Goal: Information Seeking & Learning: Learn about a topic

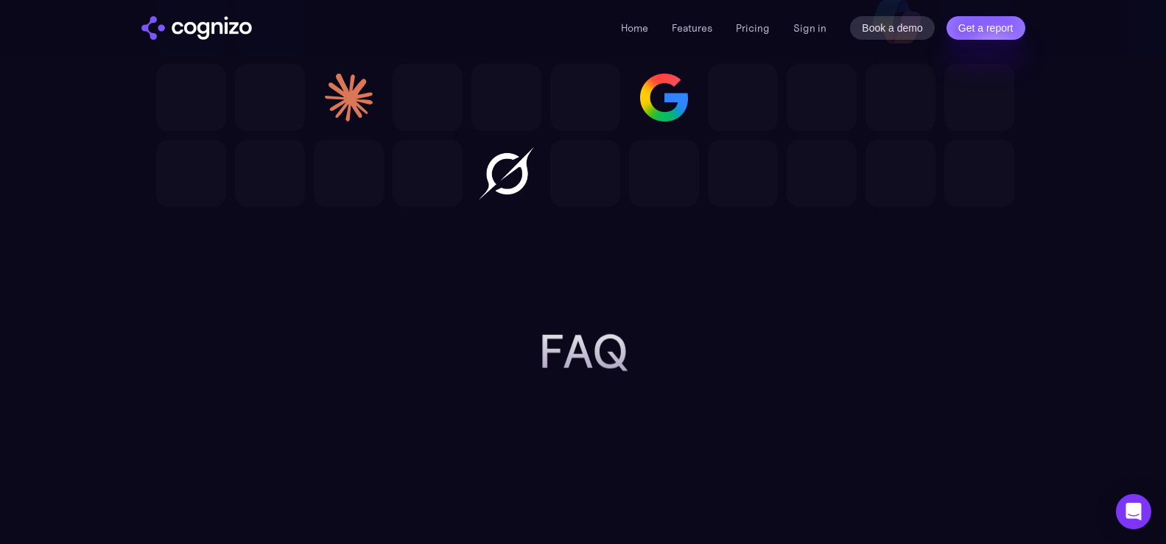
scroll to position [4640, 0]
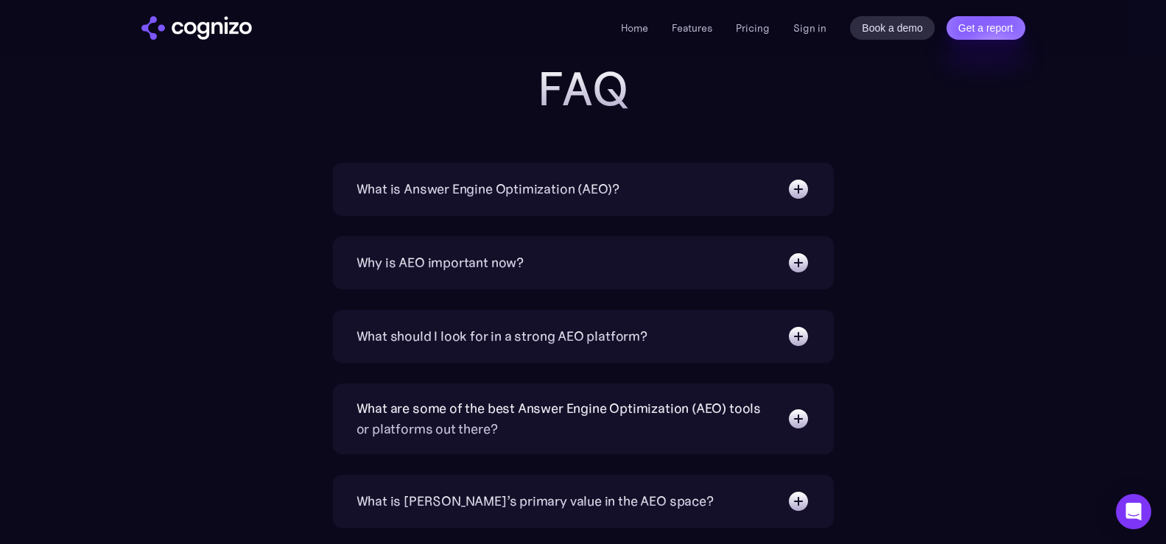
click at [765, 187] on div "What is Answer Engine Optimization (AEO)?" at bounding box center [584, 190] width 454 height 24
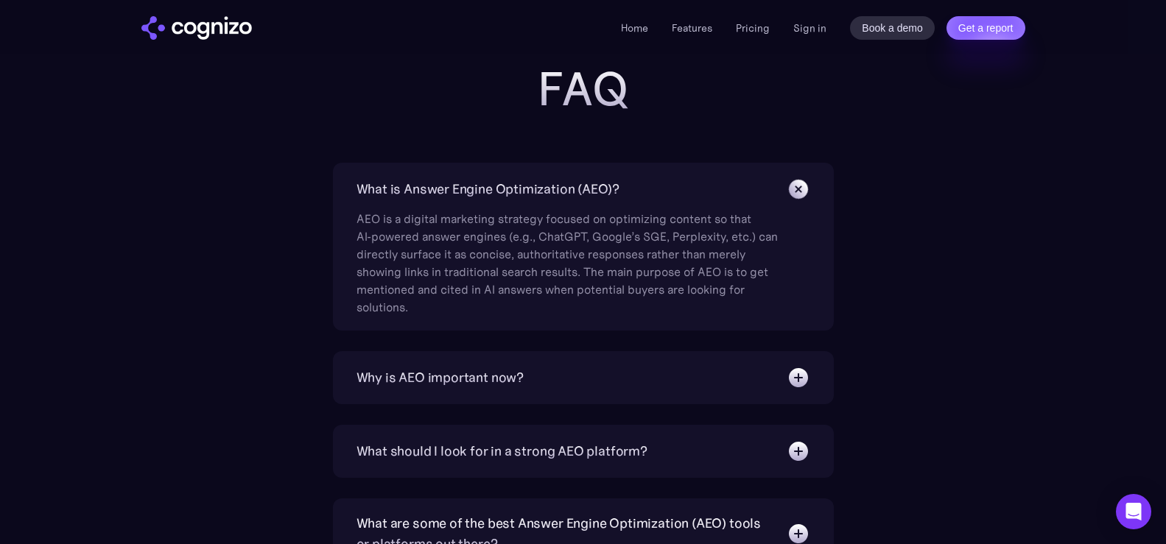
click at [782, 188] on div "What is Answer Engine Optimization (AEO)?" at bounding box center [584, 190] width 454 height 24
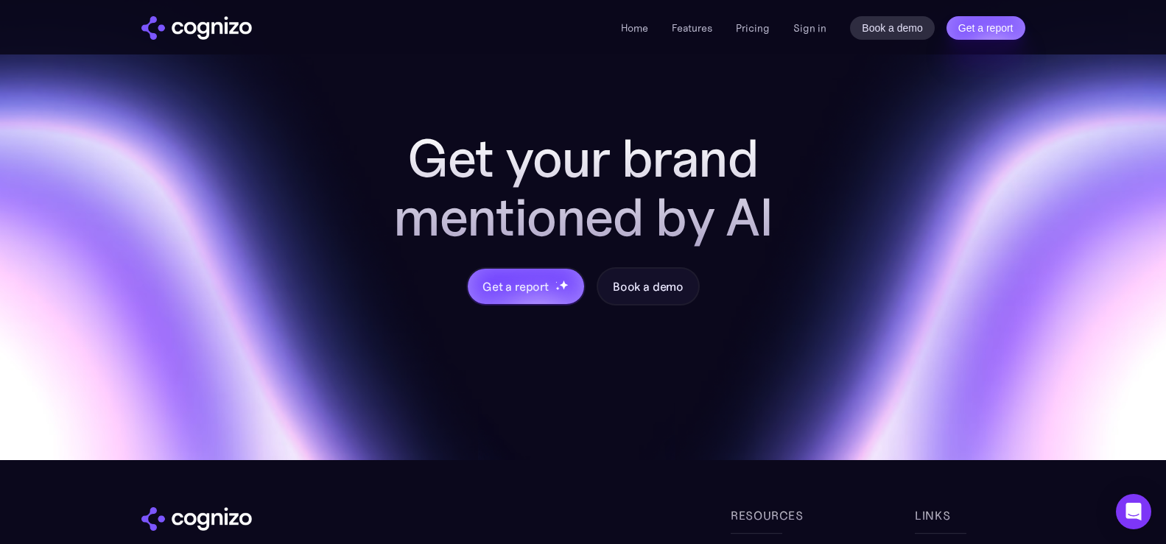
scroll to position [5606, 0]
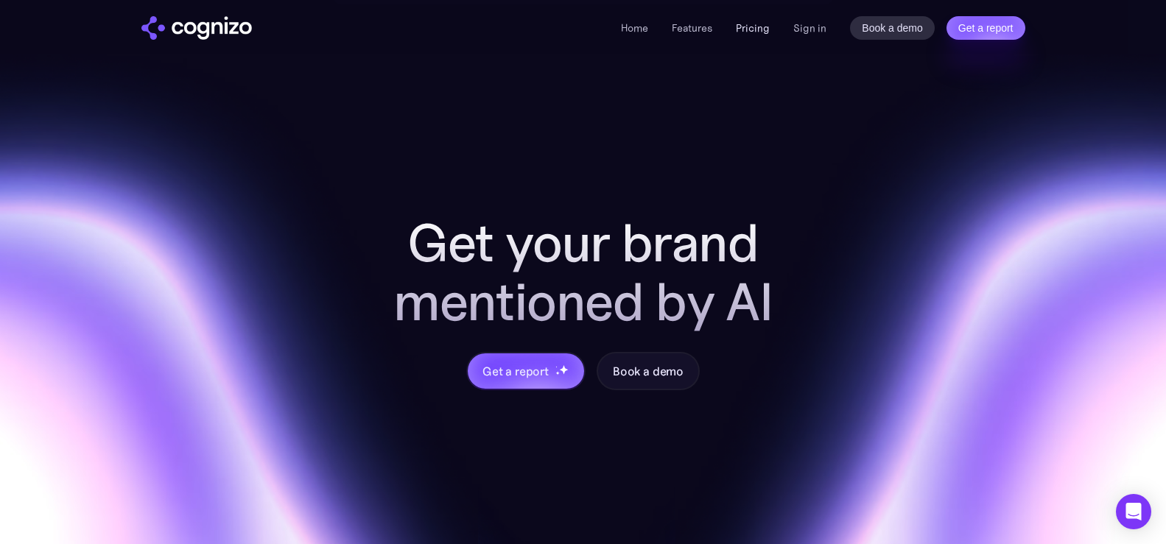
click at [754, 29] on link "Pricing" at bounding box center [753, 27] width 34 height 13
click at [763, 31] on link "Pricing" at bounding box center [753, 27] width 34 height 13
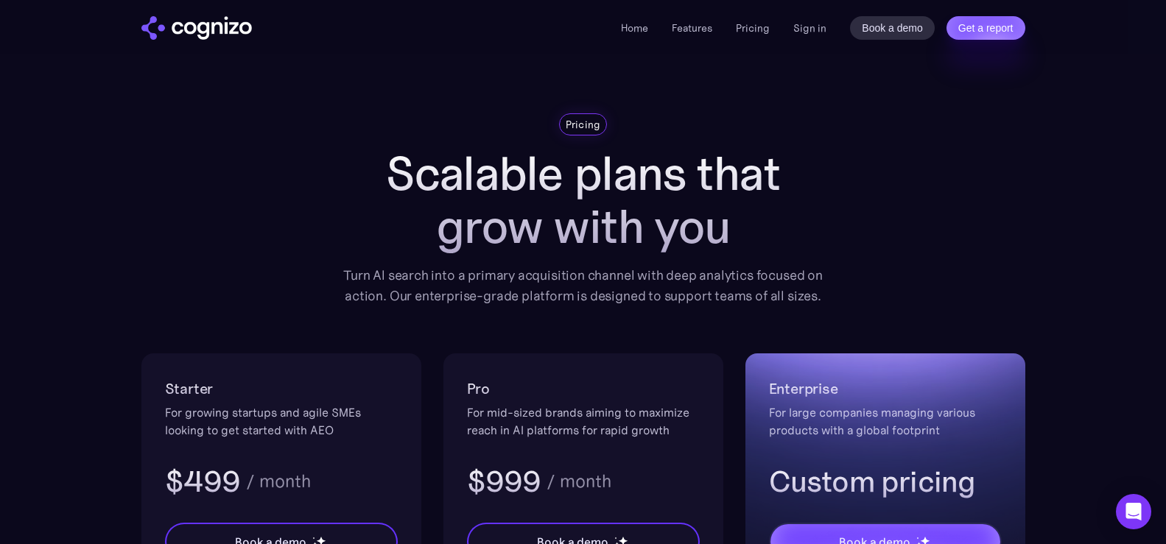
click at [755, 35] on li "Pricing" at bounding box center [753, 28] width 34 height 18
click at [697, 34] on link "Features" at bounding box center [692, 27] width 41 height 13
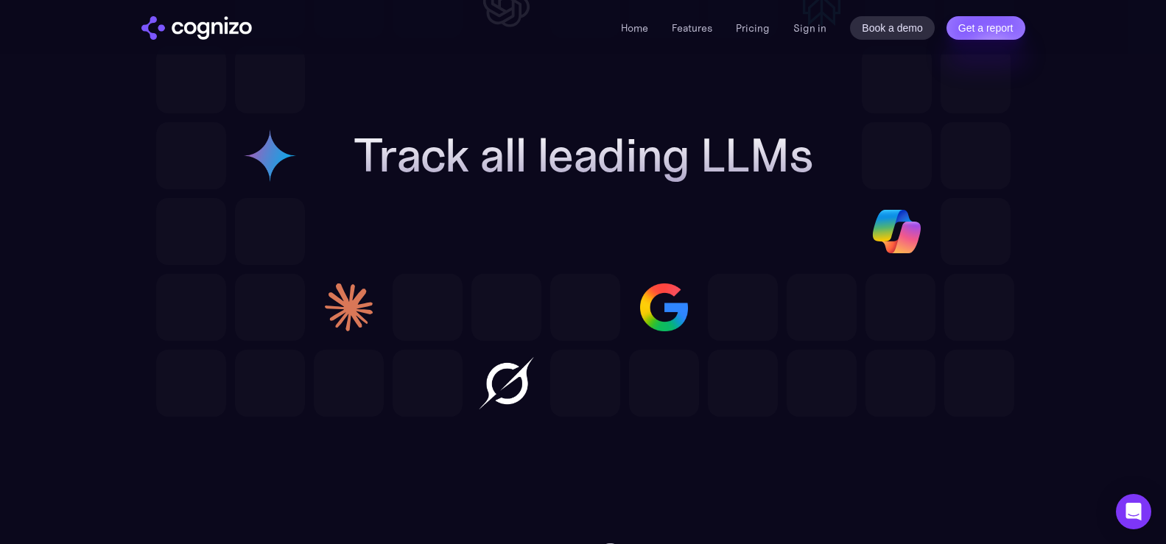
scroll to position [4063, 0]
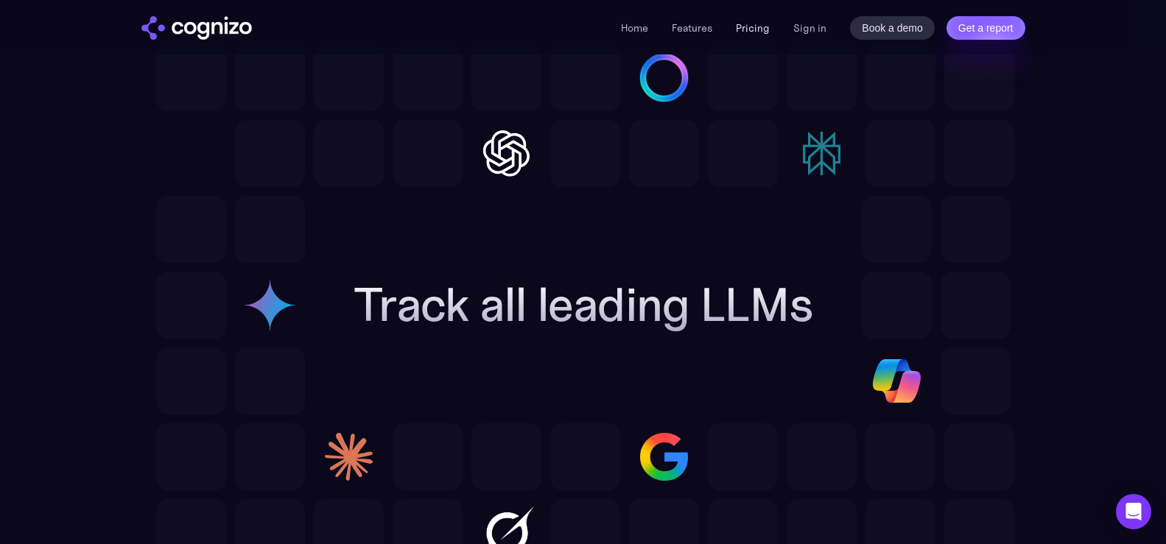
click at [757, 32] on link "Pricing" at bounding box center [753, 27] width 34 height 13
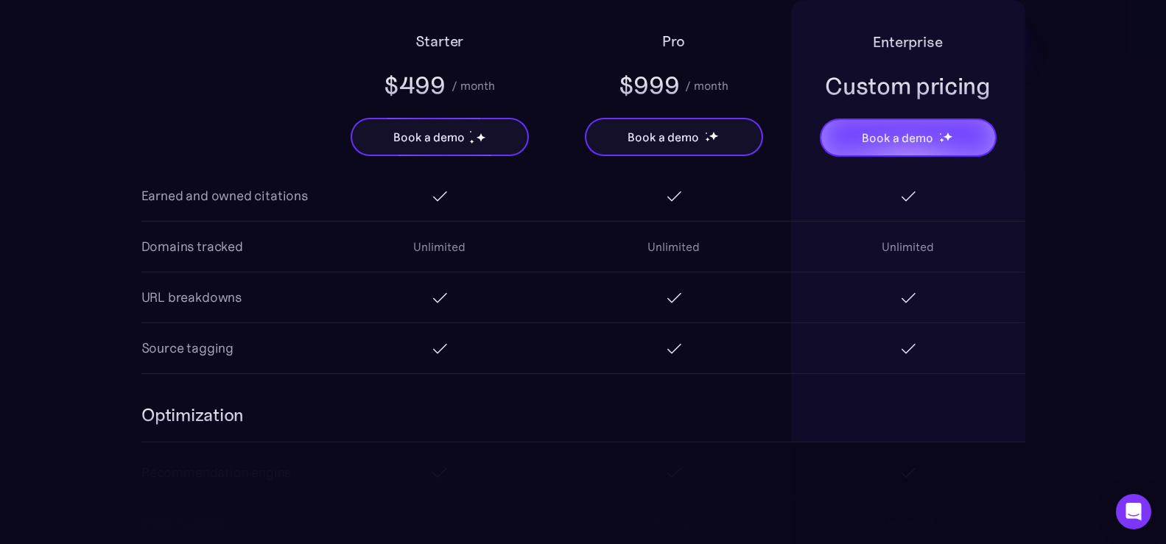
scroll to position [2283, 0]
